Goal: Task Accomplishment & Management: Manage account settings

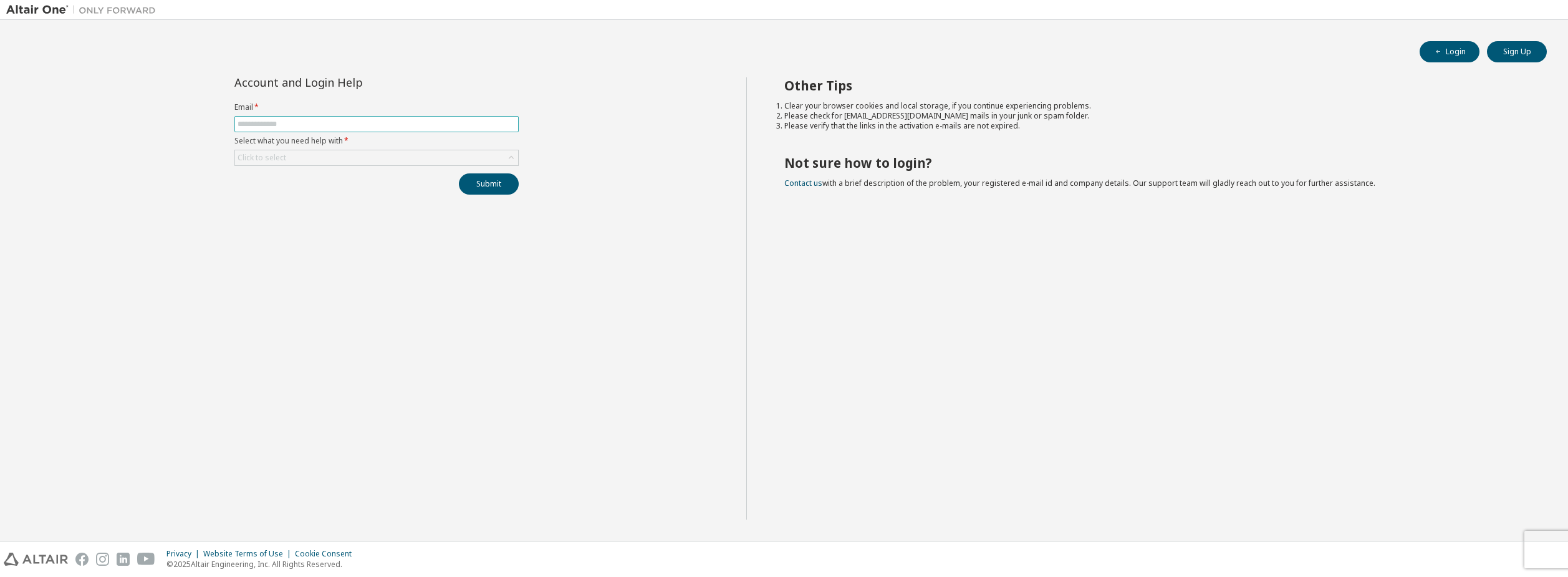
click at [484, 125] on input "text" at bounding box center [376, 123] width 278 height 10
type input "**********"
click at [401, 159] on div "Click to select" at bounding box center [376, 158] width 283 height 15
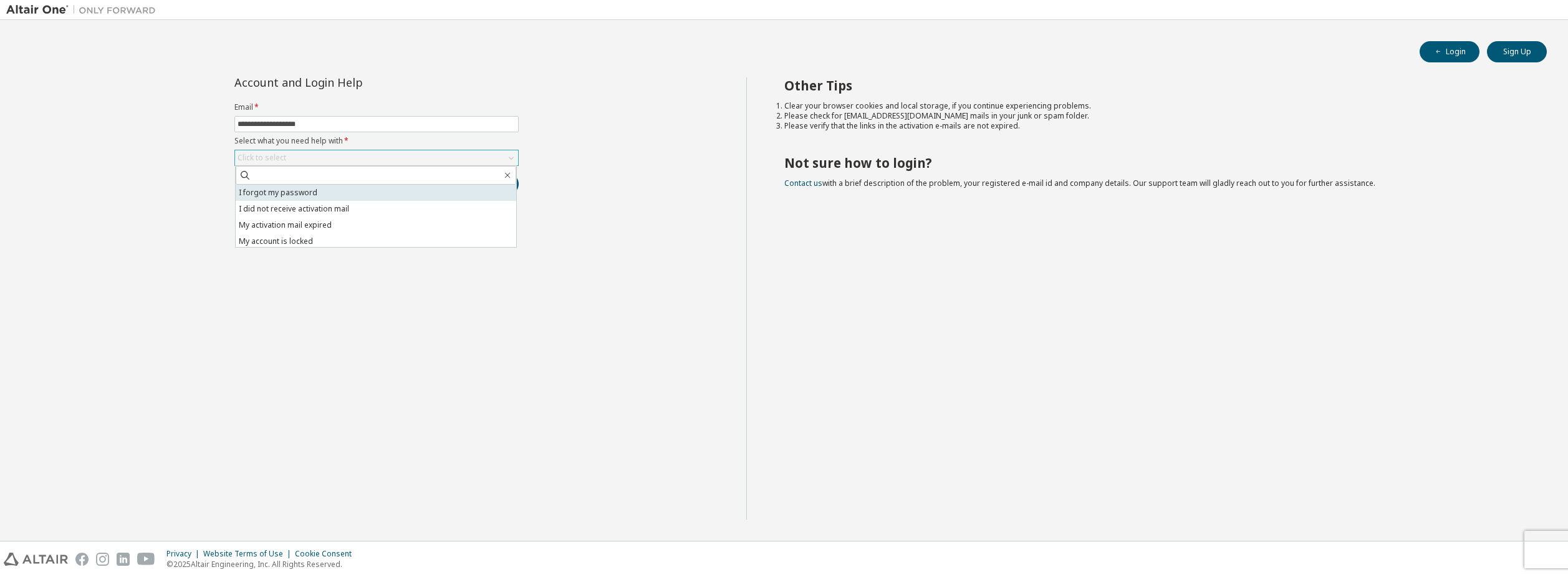
click at [312, 195] on li "I forgot my password" at bounding box center [376, 193] width 281 height 16
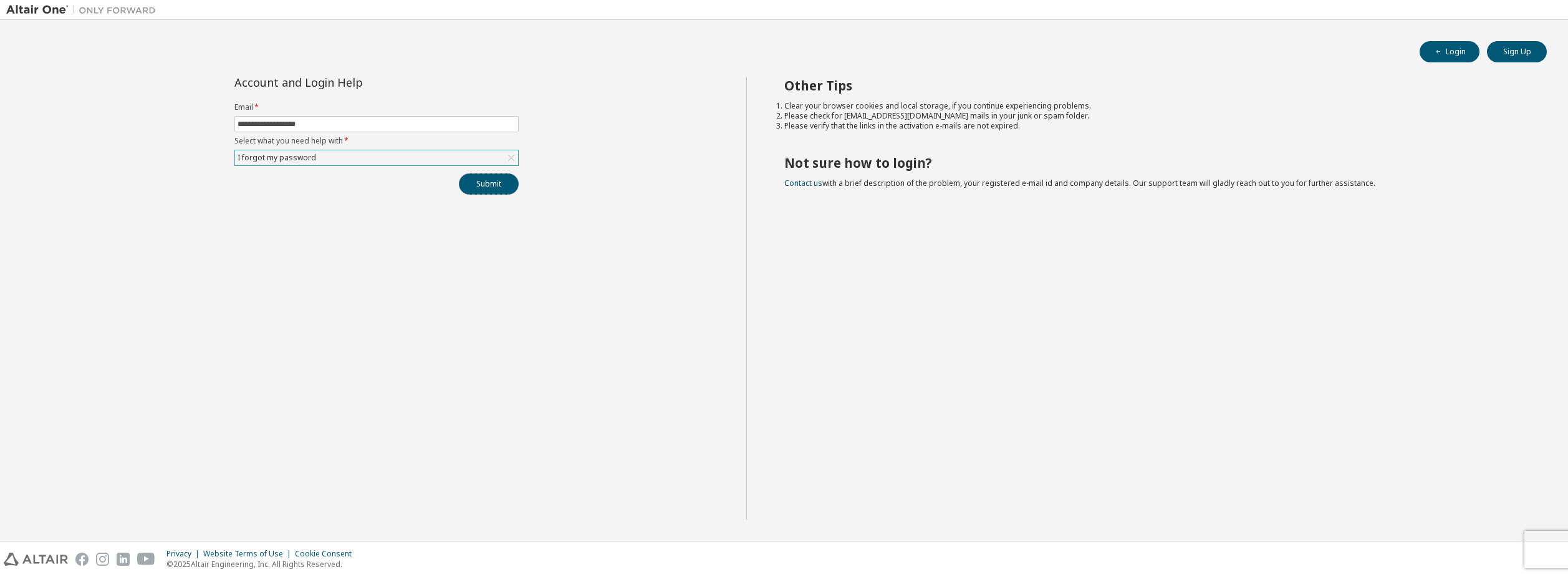
click at [475, 188] on button "Submit" at bounding box center [489, 185] width 59 height 22
click at [1470, 54] on button "Login" at bounding box center [1449, 52] width 59 height 22
